Goal: Navigation & Orientation: Find specific page/section

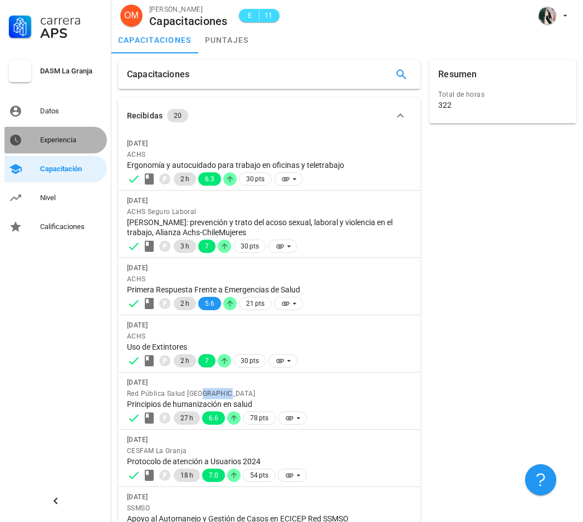
click at [44, 140] on div "Experiencia" at bounding box center [71, 140] width 62 height 9
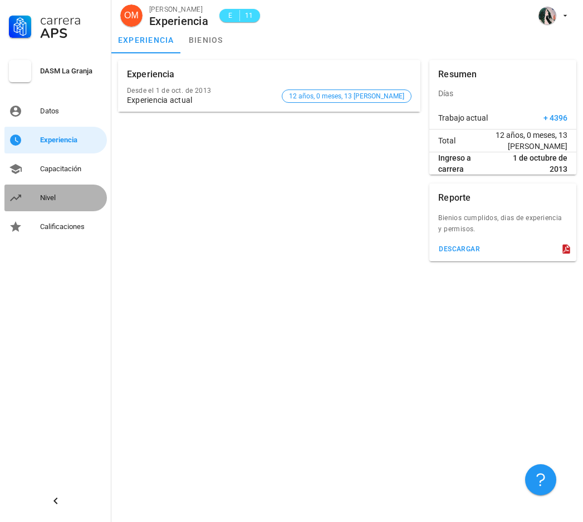
click at [40, 193] on div "Nivel" at bounding box center [71, 198] width 62 height 18
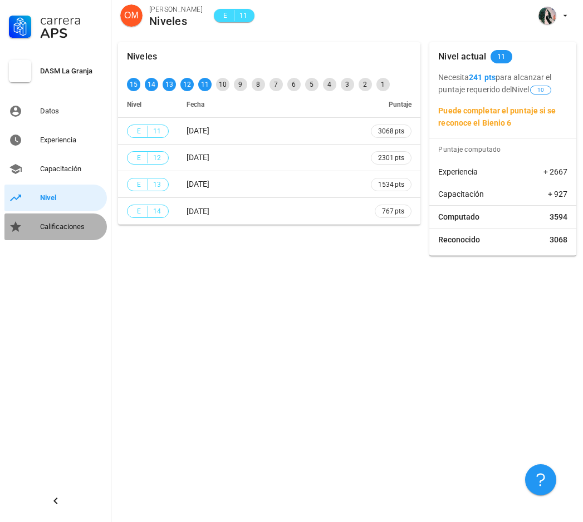
click at [38, 226] on link "Calificaciones" at bounding box center [55, 227] width 102 height 27
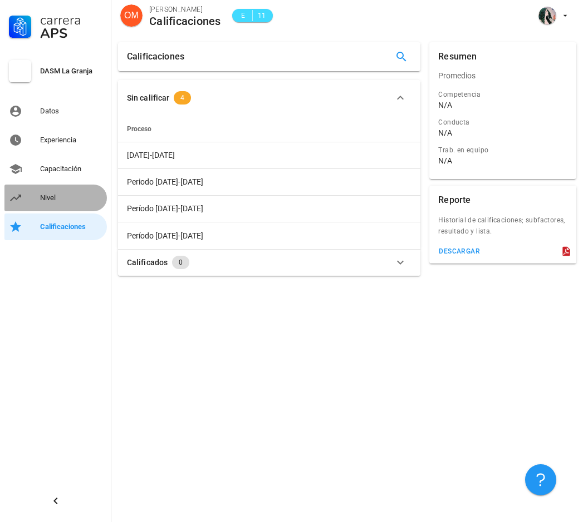
click at [50, 201] on div "Nivel" at bounding box center [71, 198] width 62 height 9
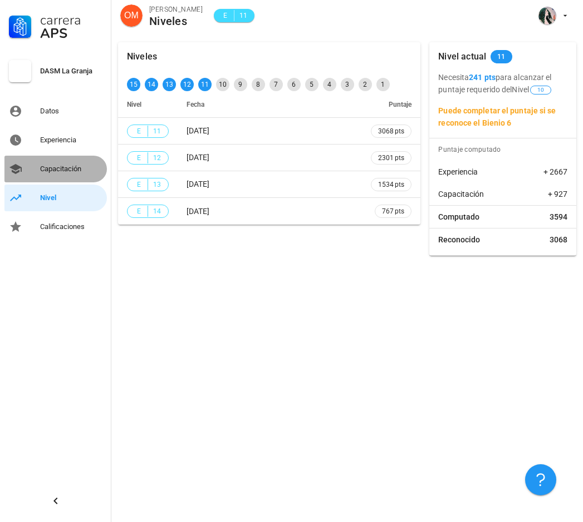
click at [59, 168] on div "Capacitación" at bounding box center [71, 169] width 62 height 9
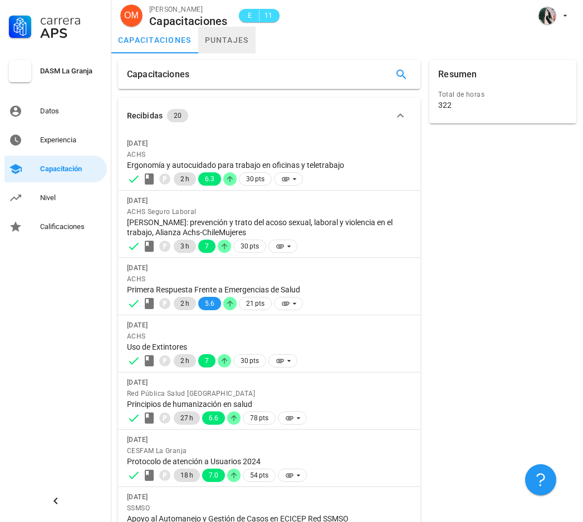
click at [223, 42] on link "puntajes" at bounding box center [226, 40] width 57 height 27
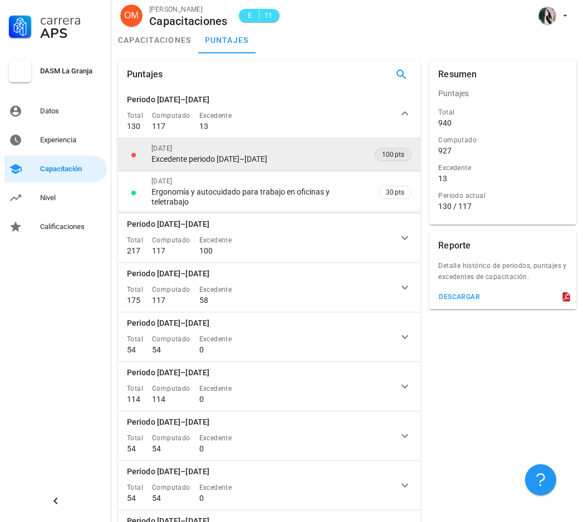
click at [399, 156] on span "100 pts" at bounding box center [393, 155] width 22 height 12
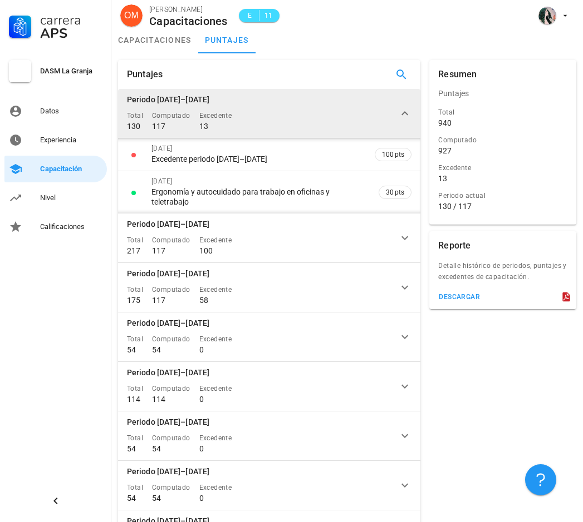
click at [403, 118] on icon at bounding box center [404, 113] width 13 height 13
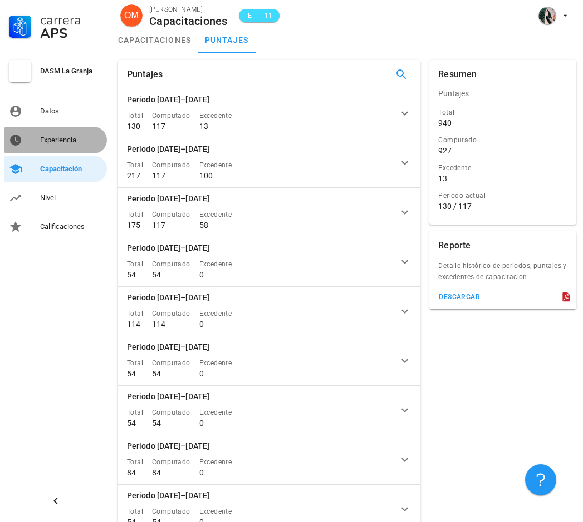
click at [44, 137] on div "Experiencia" at bounding box center [71, 140] width 62 height 9
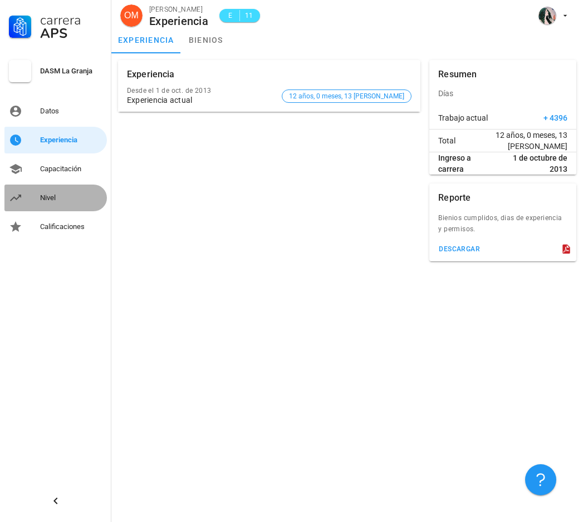
click at [53, 191] on div "Nivel" at bounding box center [71, 198] width 62 height 18
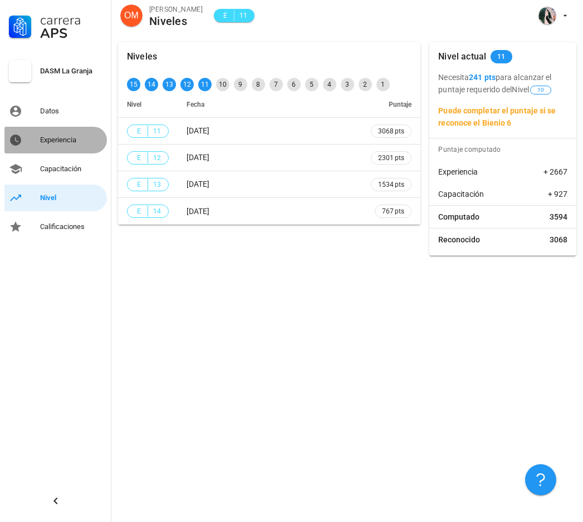
click at [58, 139] on div "Experiencia" at bounding box center [71, 140] width 62 height 9
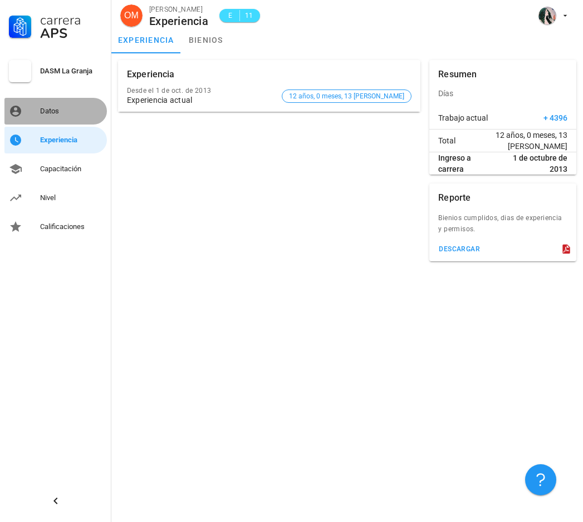
click at [55, 113] on div "Datos" at bounding box center [71, 111] width 62 height 9
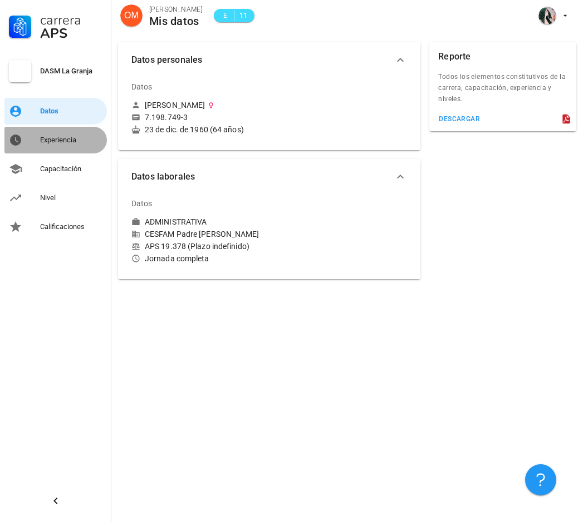
click at [65, 139] on div "Experiencia" at bounding box center [71, 140] width 62 height 9
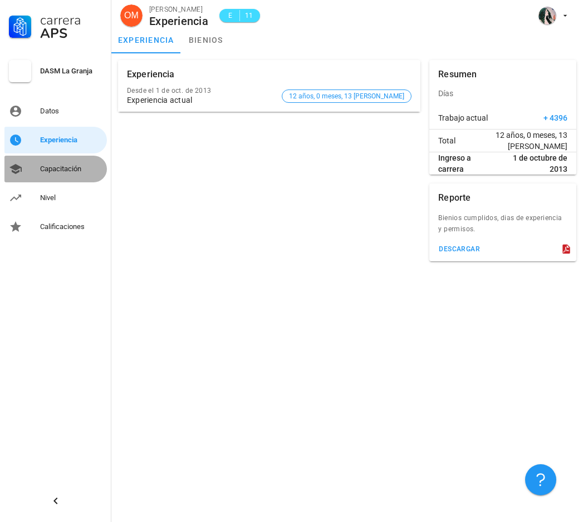
click at [61, 164] on div "Capacitación" at bounding box center [71, 169] width 62 height 18
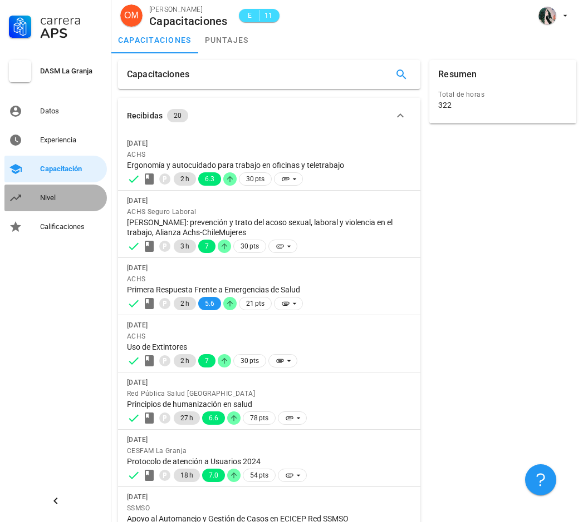
click at [48, 194] on div "Nivel" at bounding box center [71, 198] width 62 height 9
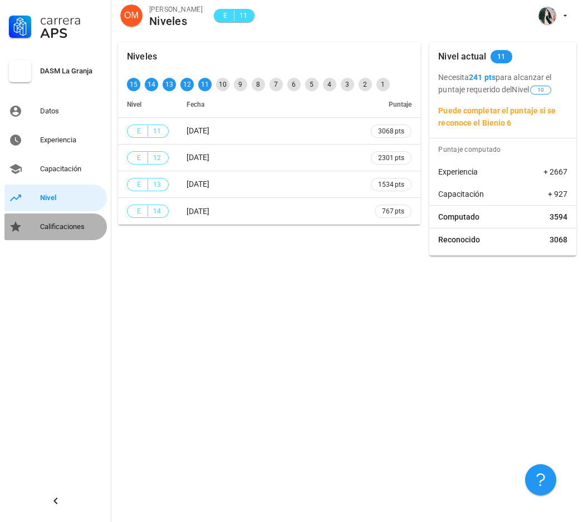
click at [43, 221] on div "Calificaciones" at bounding box center [71, 227] width 62 height 18
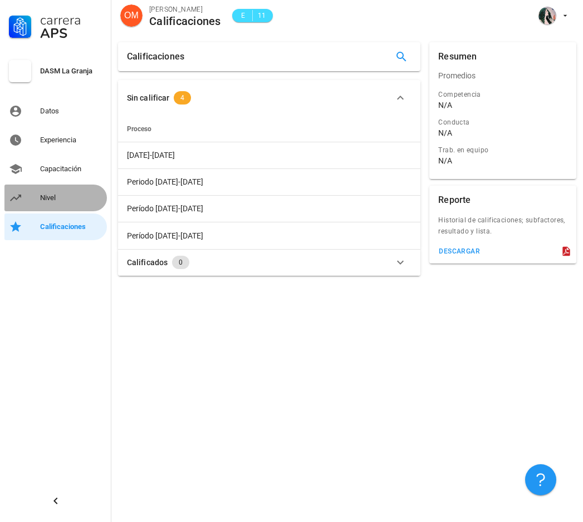
click at [42, 196] on div "Nivel" at bounding box center [71, 198] width 62 height 9
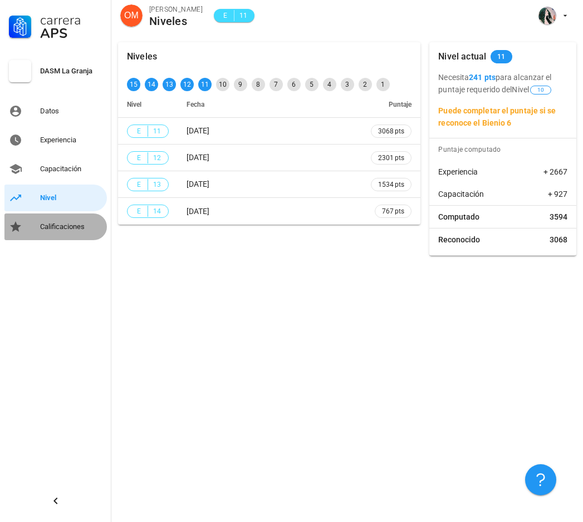
click at [75, 221] on div "Calificaciones" at bounding box center [71, 227] width 62 height 18
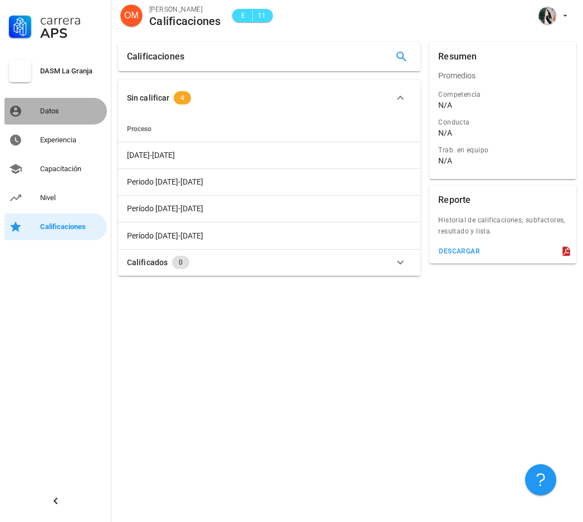
click at [72, 111] on div "Datos" at bounding box center [71, 111] width 62 height 9
